Goal: Obtain resource: Obtain resource

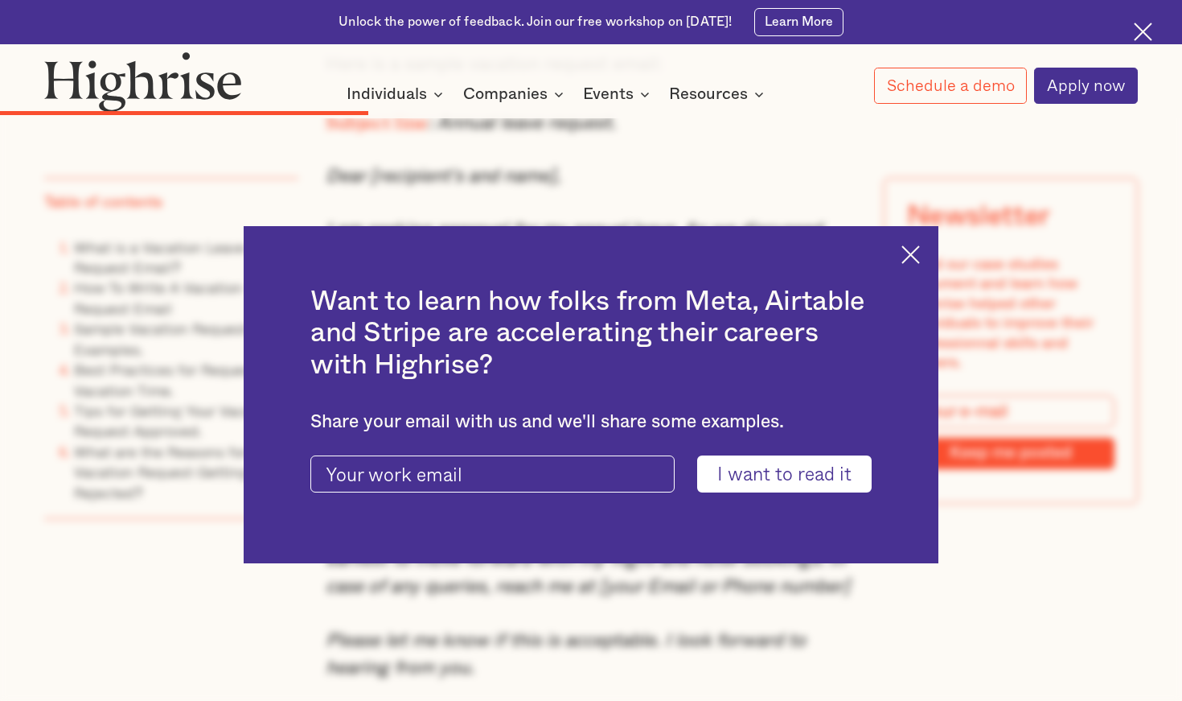
scroll to position [5102, 0]
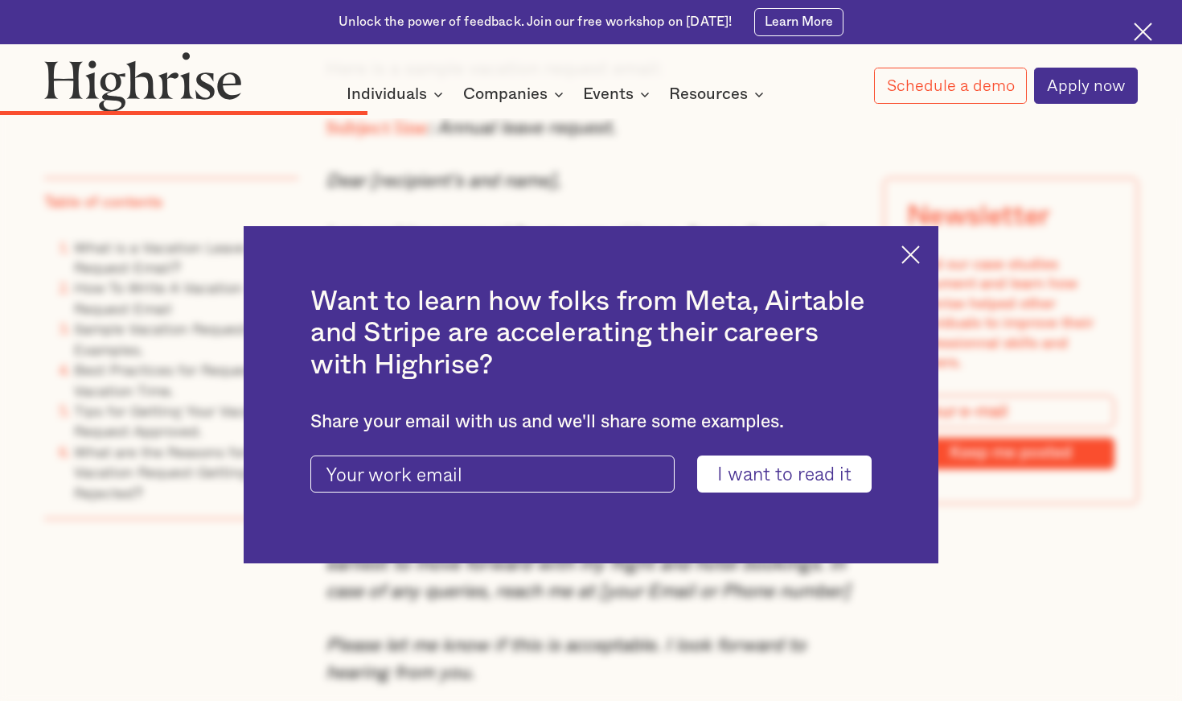
click at [909, 244] on div "Want to learn how folks from Meta, Airtable and Stripe are accelerating their c…" at bounding box center [591, 394] width 695 height 337
click at [910, 245] on div "Want to learn how folks from Meta, Airtable and Stripe are accelerating their c…" at bounding box center [591, 394] width 695 height 337
click at [909, 249] on img at bounding box center [911, 254] width 19 height 19
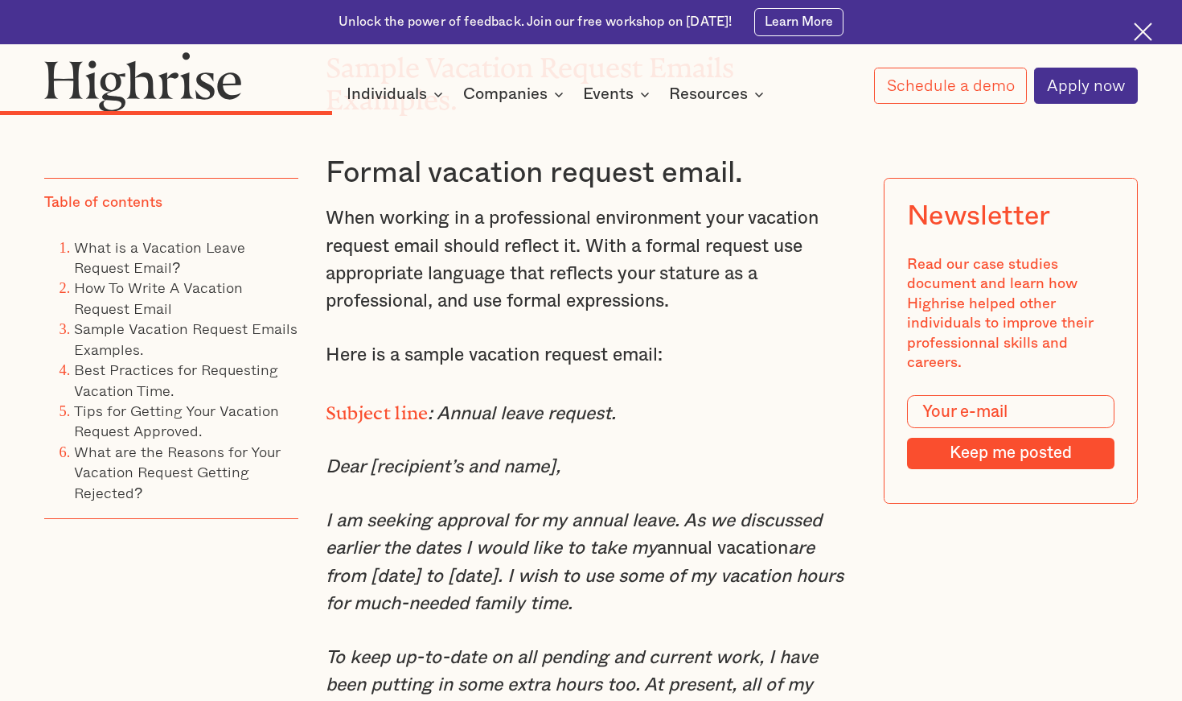
scroll to position [4814, 0]
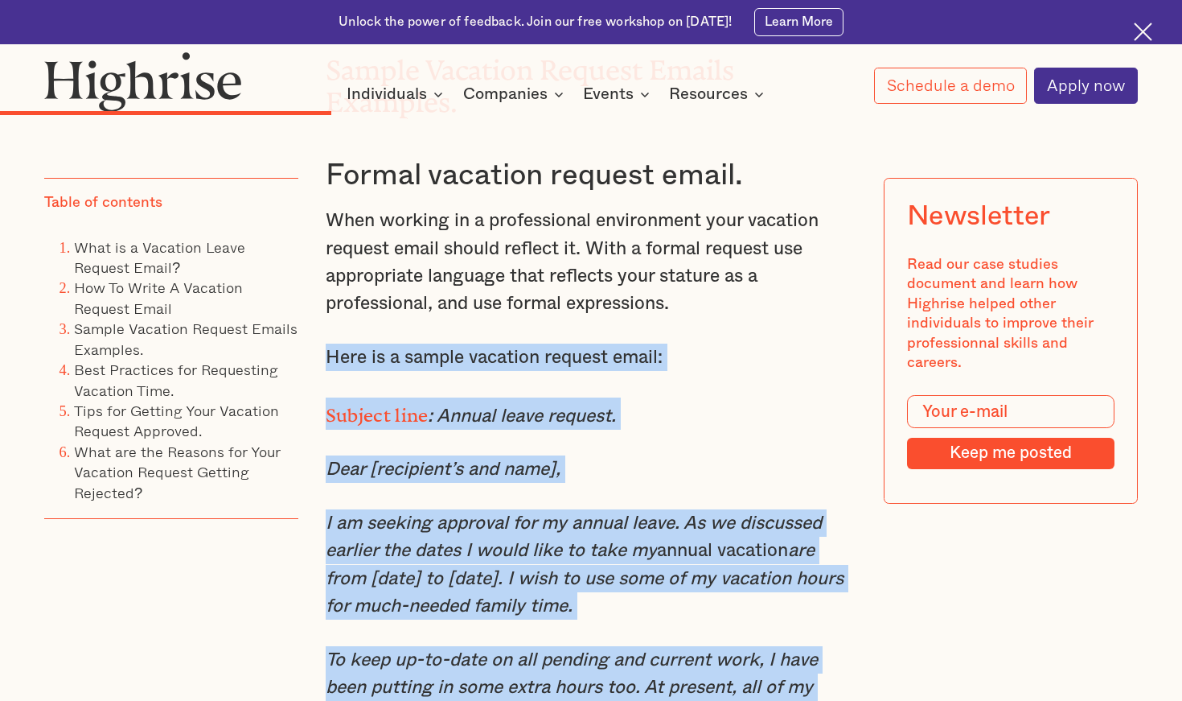
drag, startPoint x: 327, startPoint y: 312, endPoint x: 746, endPoint y: 664, distance: 547.0
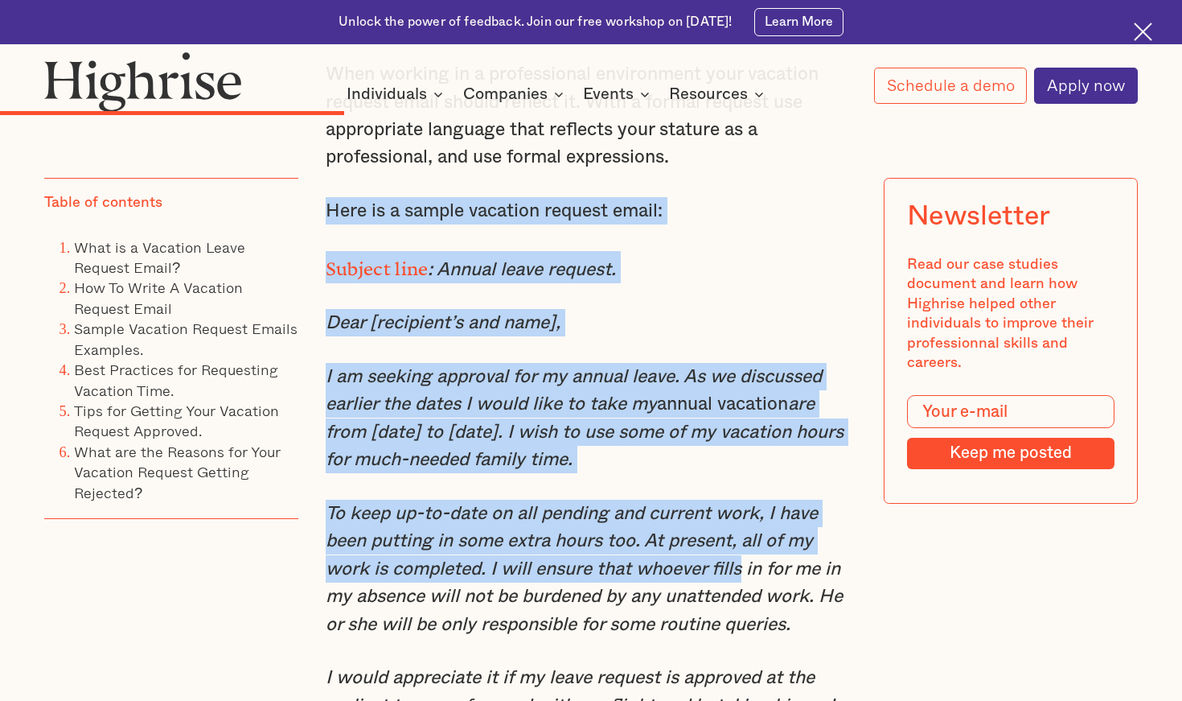
scroll to position [4961, 0]
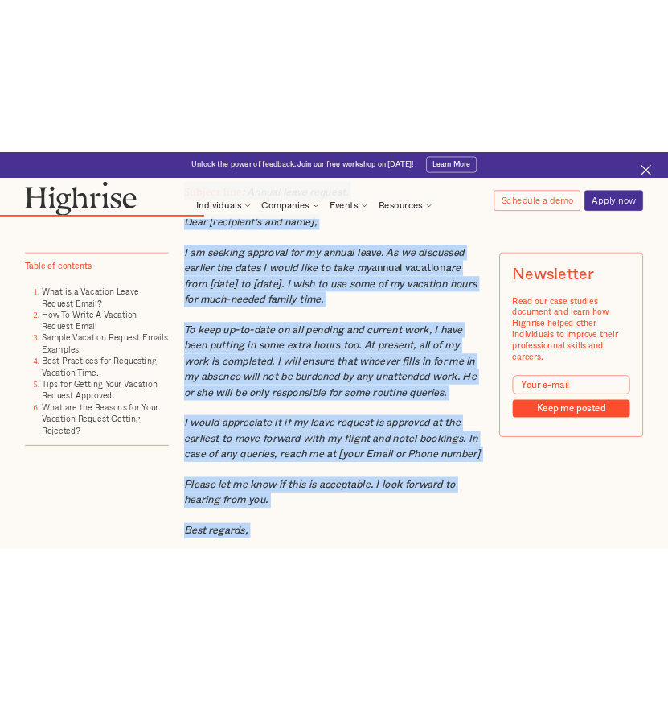
scroll to position [5198, 0]
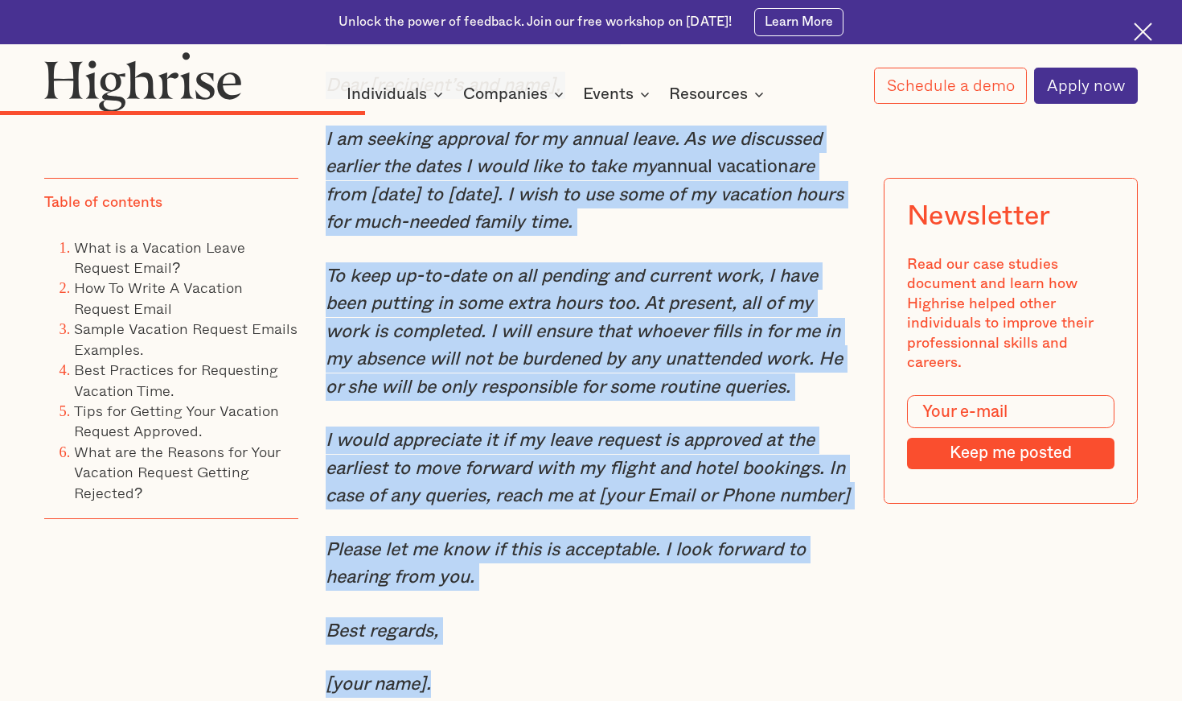
drag, startPoint x: 324, startPoint y: 161, endPoint x: 652, endPoint y: 627, distance: 569.3
copy div "Here is a sample vacation request email: Subject line : Annual leave request. D…"
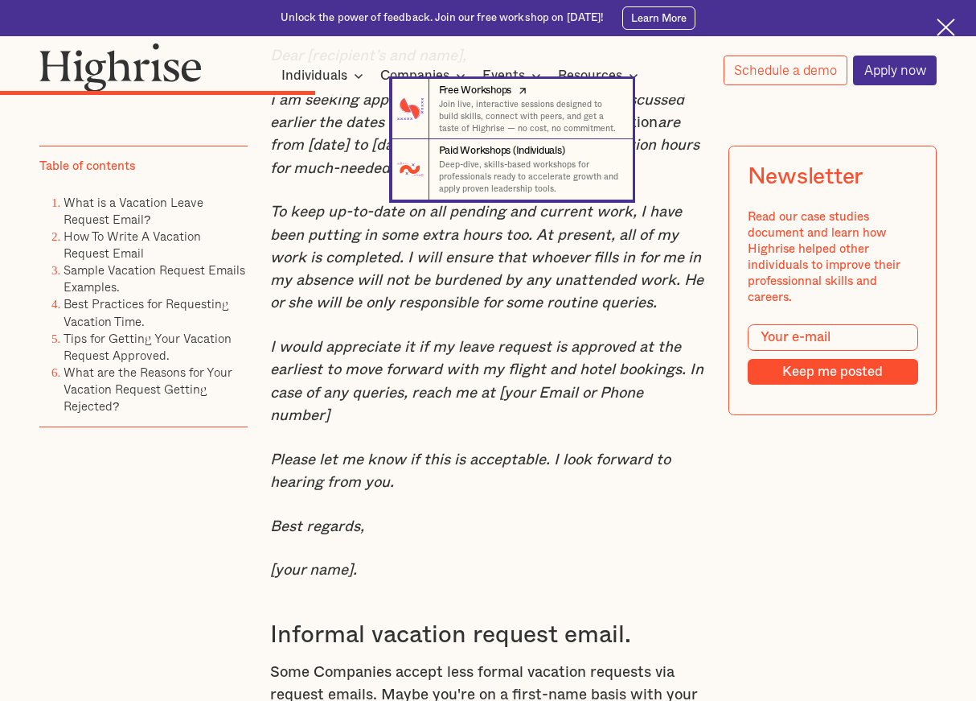
scroll to position [4208, 0]
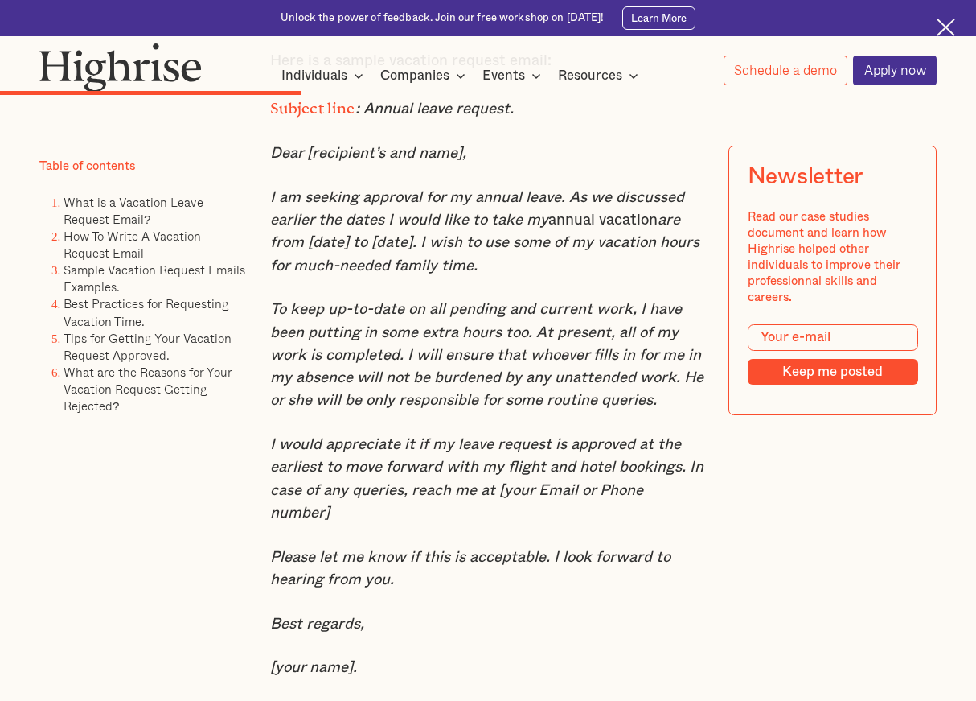
click at [569, 549] on em "Please let me know if this is acceptable. I look forward to hearing from you." at bounding box center [470, 568] width 401 height 38
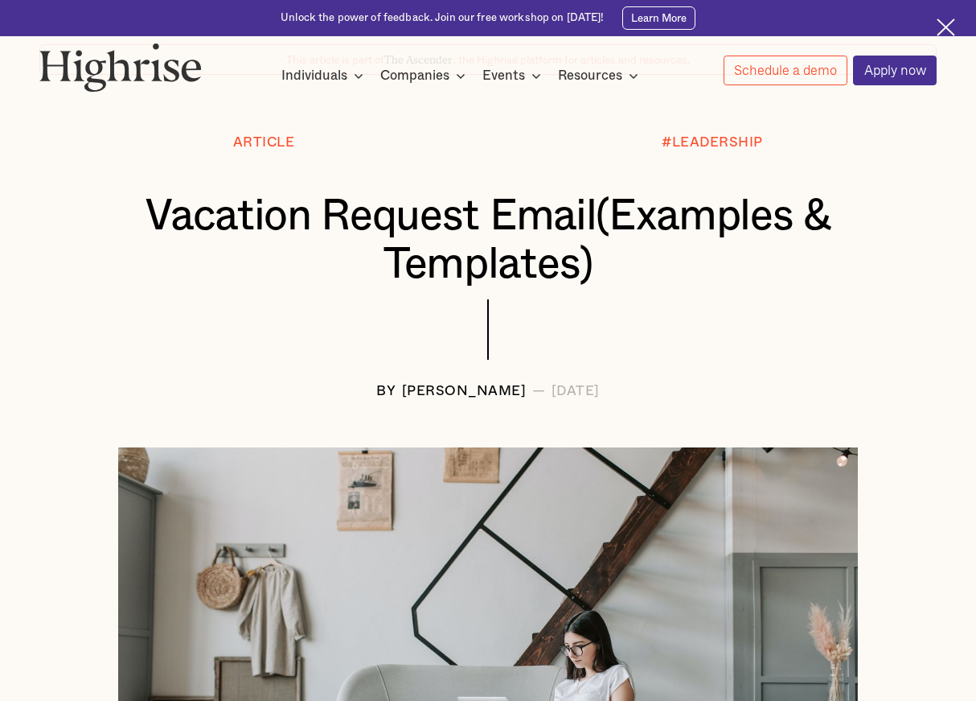
scroll to position [103, 0]
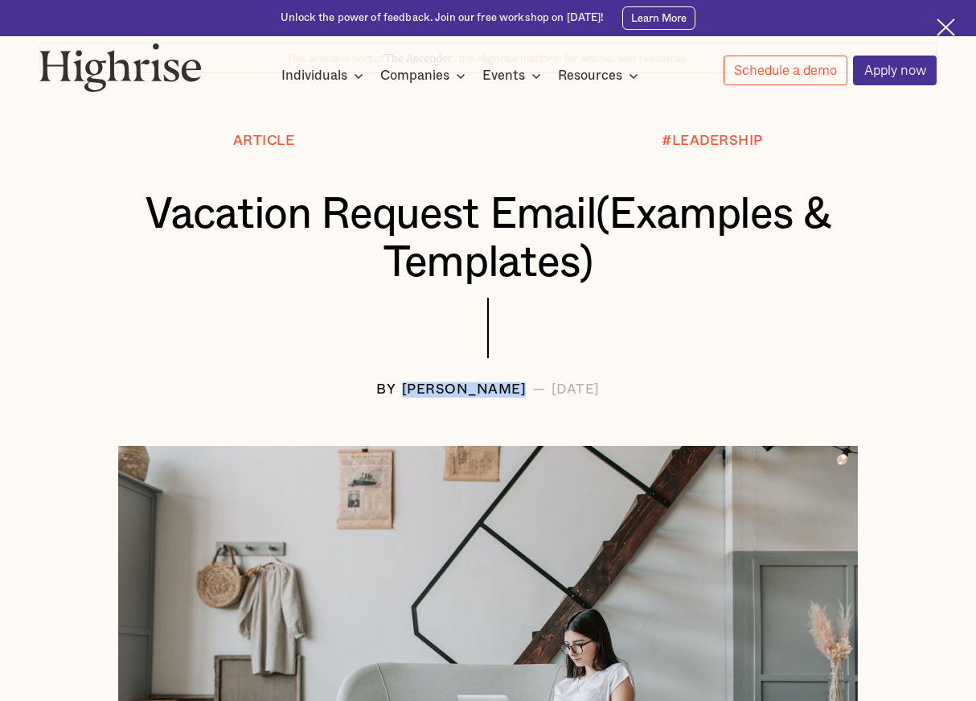
drag, startPoint x: 380, startPoint y: 380, endPoint x: 504, endPoint y: 392, distance: 123.6
click at [504, 392] on div "[PERSON_NAME]" at bounding box center [464, 389] width 125 height 15
copy div "[PERSON_NAME]"
drag, startPoint x: 590, startPoint y: 387, endPoint x: 625, endPoint y: 389, distance: 35.5
click at [625, 389] on div "BY Andrew Langat — July 19, 2023" at bounding box center [488, 389] width 898 height 15
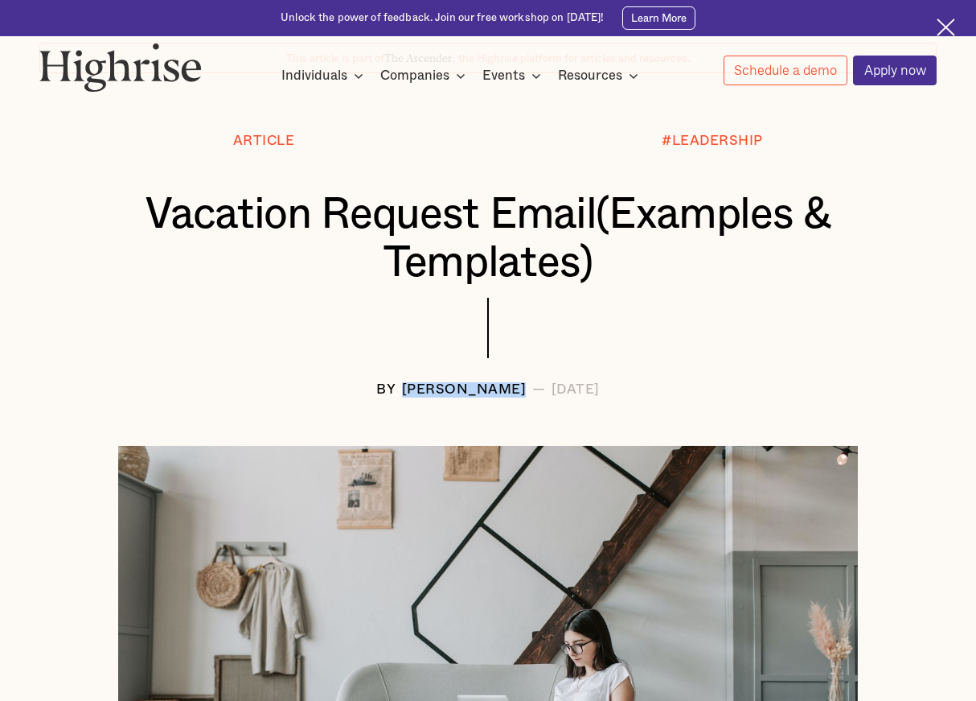
copy div "2023"
drag, startPoint x: 562, startPoint y: 380, endPoint x: 527, endPoint y: 380, distance: 35.4
click at [527, 382] on div "BY Andrew Langat — July 19, 2023" at bounding box center [488, 389] width 898 height 15
copy div "July"
drag, startPoint x: 568, startPoint y: 384, endPoint x: 581, endPoint y: 384, distance: 12.9
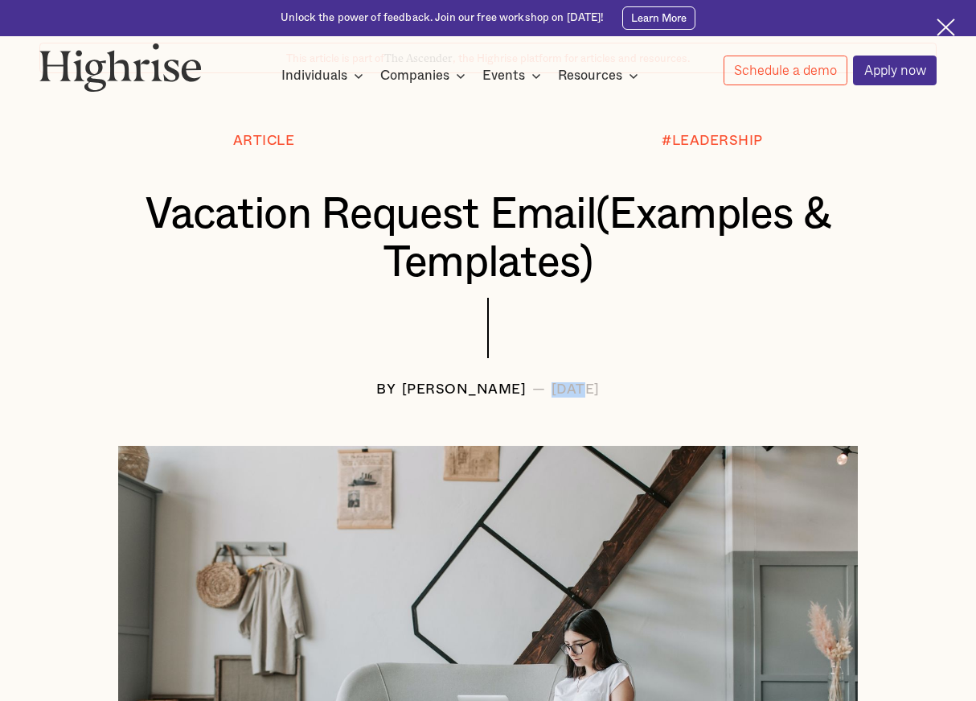
click at [581, 384] on div "[DATE]" at bounding box center [576, 389] width 48 height 15
copy div "19"
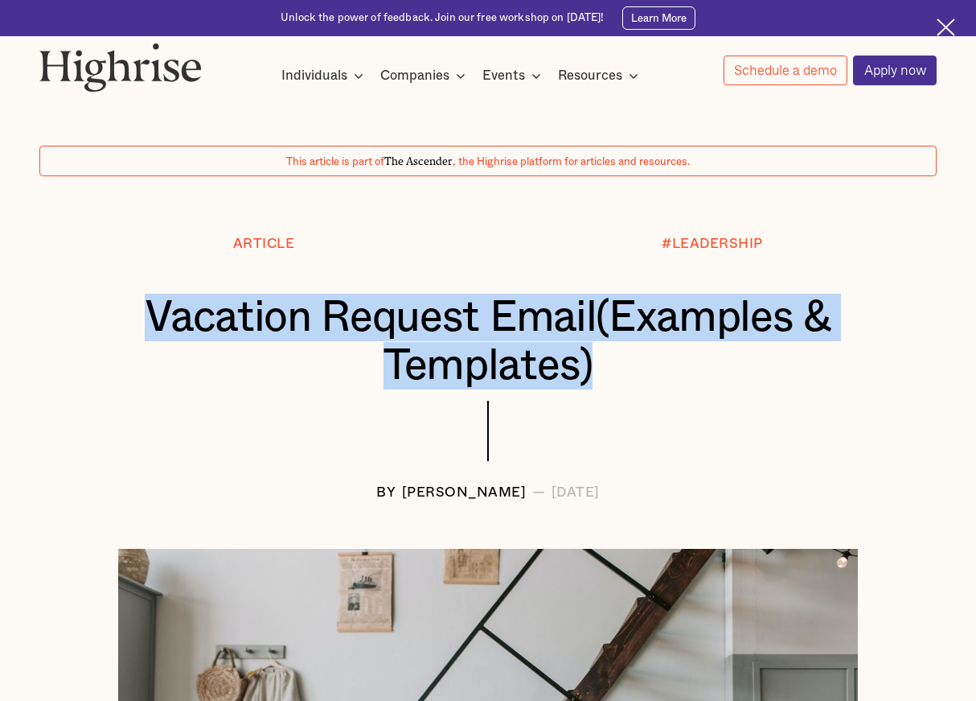
drag, startPoint x: 147, startPoint y: 314, endPoint x: 609, endPoint y: 369, distance: 465.0
click at [609, 370] on h1 "Vacation Request Email(Examples & Templates)" at bounding box center [488, 341] width 823 height 95
copy h1 "Vacation Request Email(Examples & Templates)"
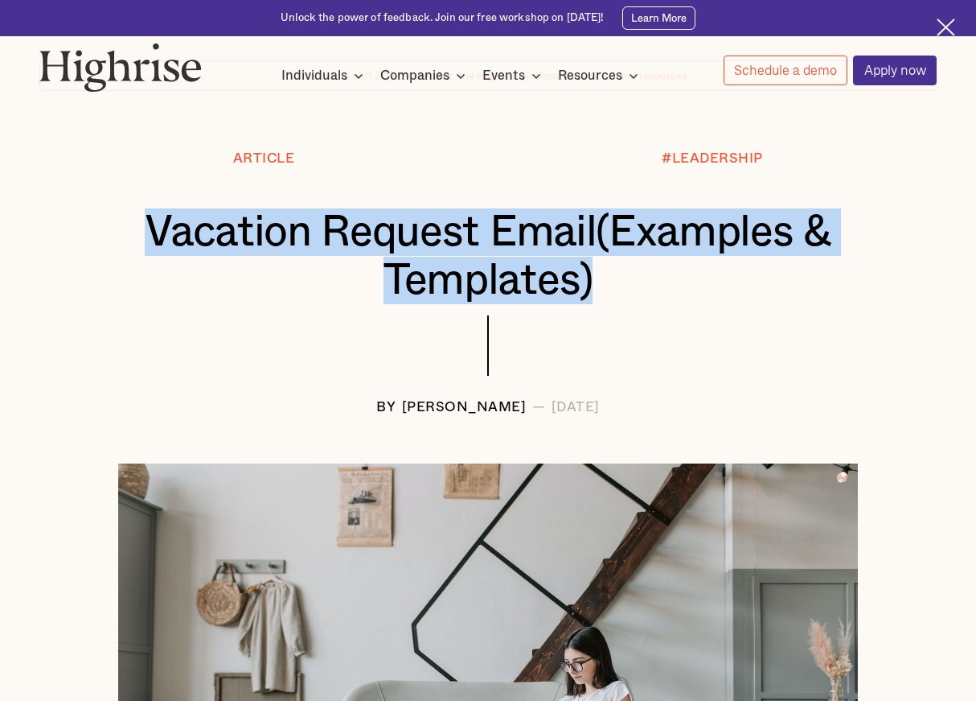
scroll to position [88, 0]
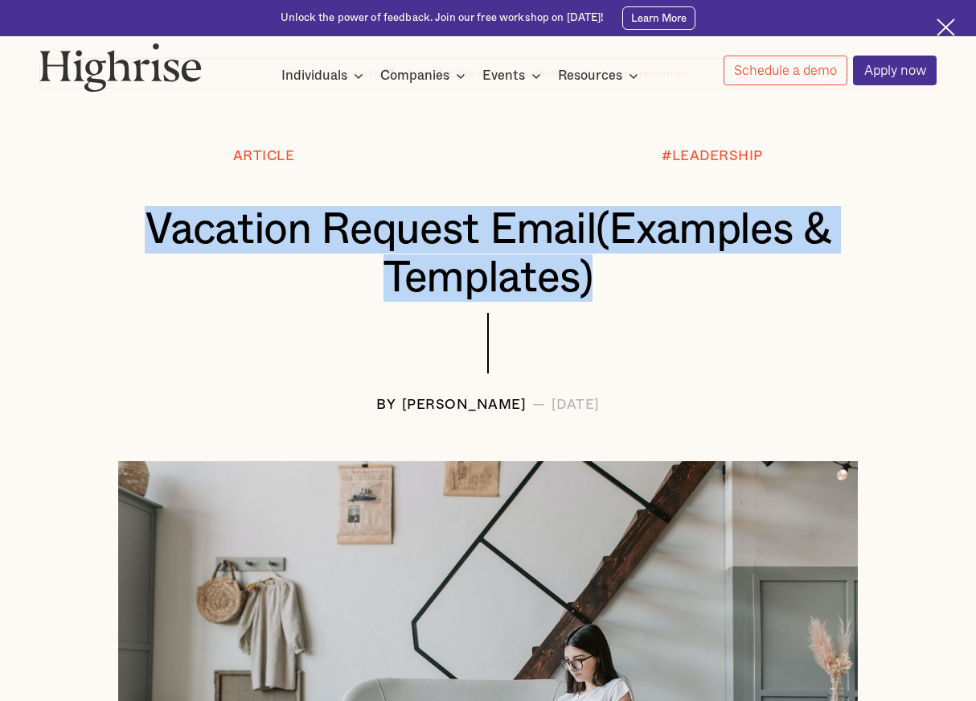
click at [589, 246] on h1 "Vacation Request Email(Examples & Templates)" at bounding box center [488, 253] width 823 height 95
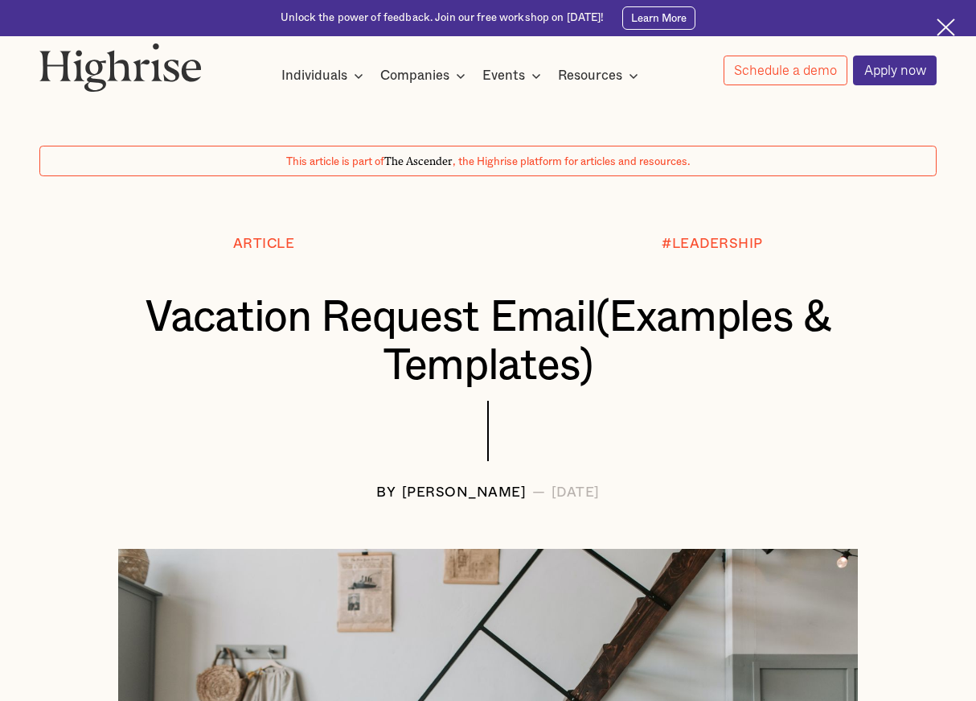
scroll to position [0, 0]
